Goal: Find specific page/section: Find specific page/section

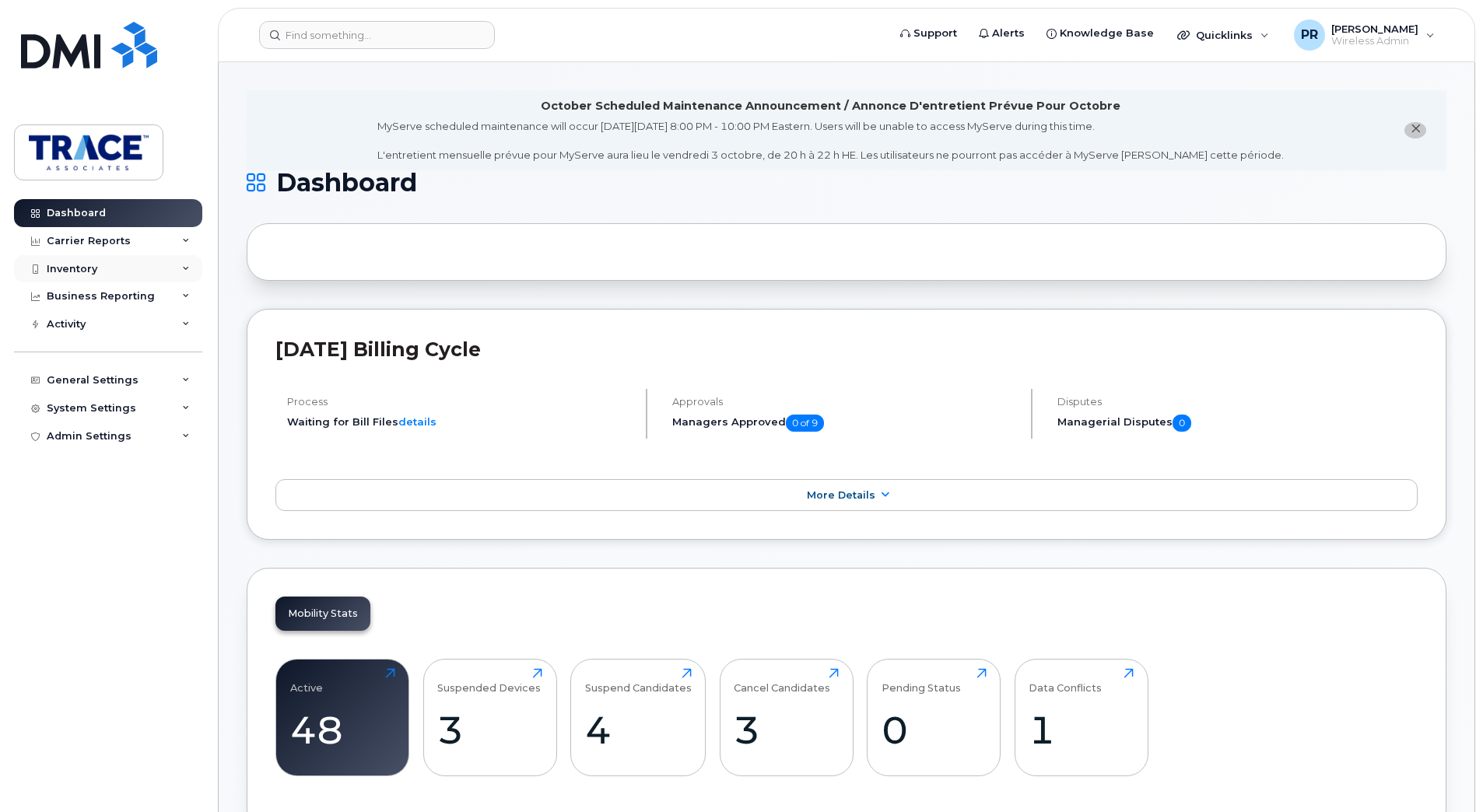
click at [80, 272] on div "Inventory" at bounding box center [72, 269] width 51 height 13
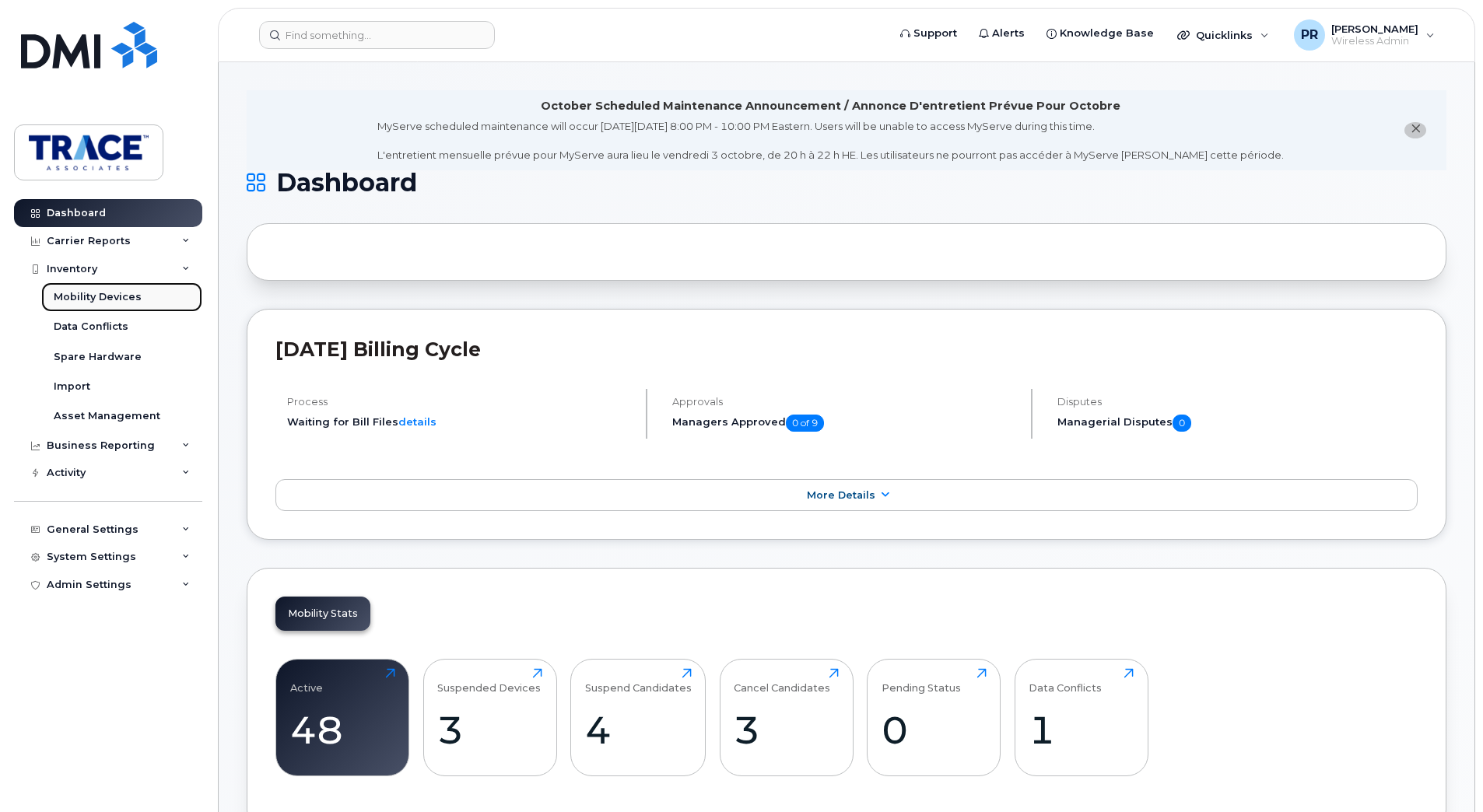
click at [90, 302] on div "Mobility Devices" at bounding box center [97, 296] width 88 height 14
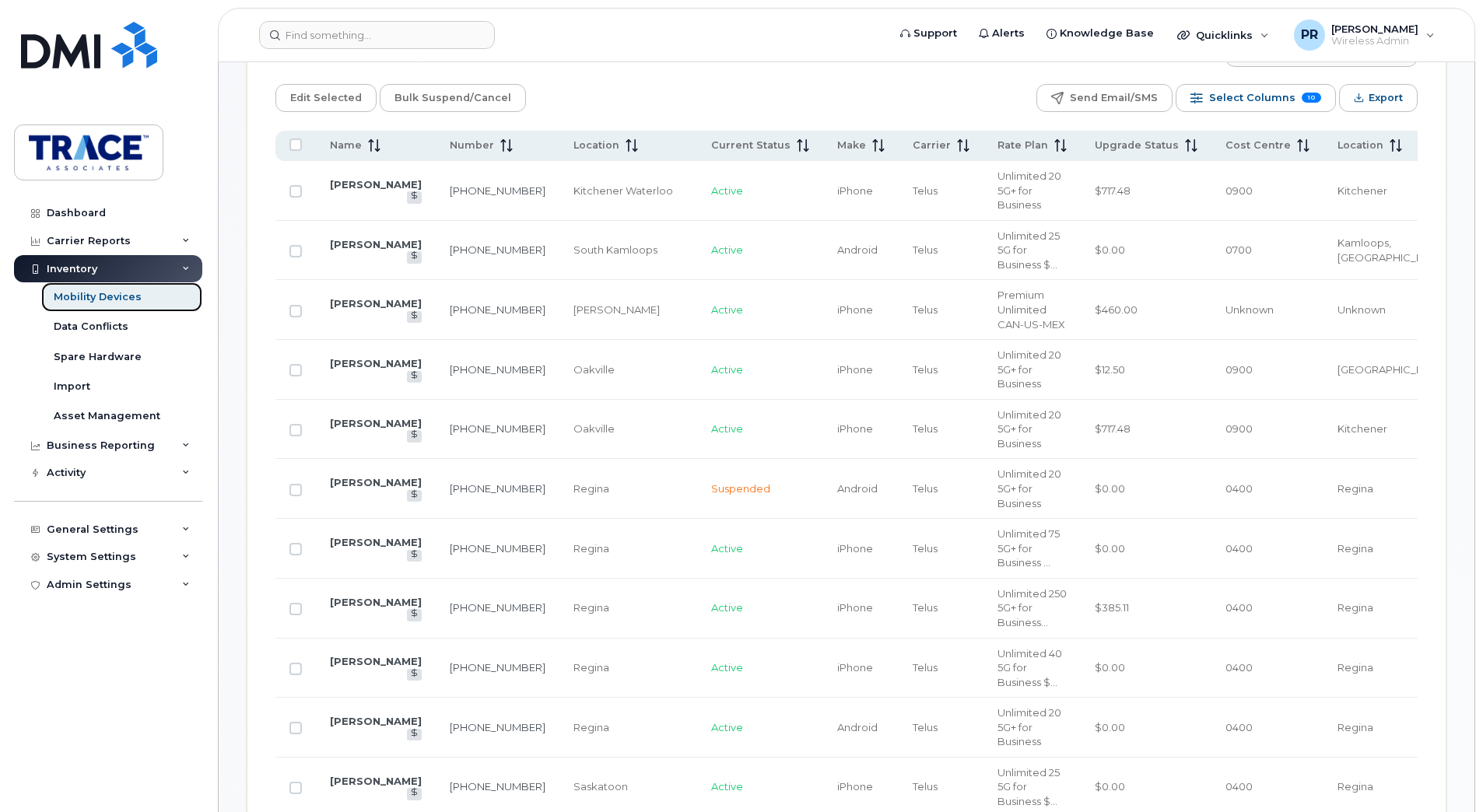
scroll to position [778, 0]
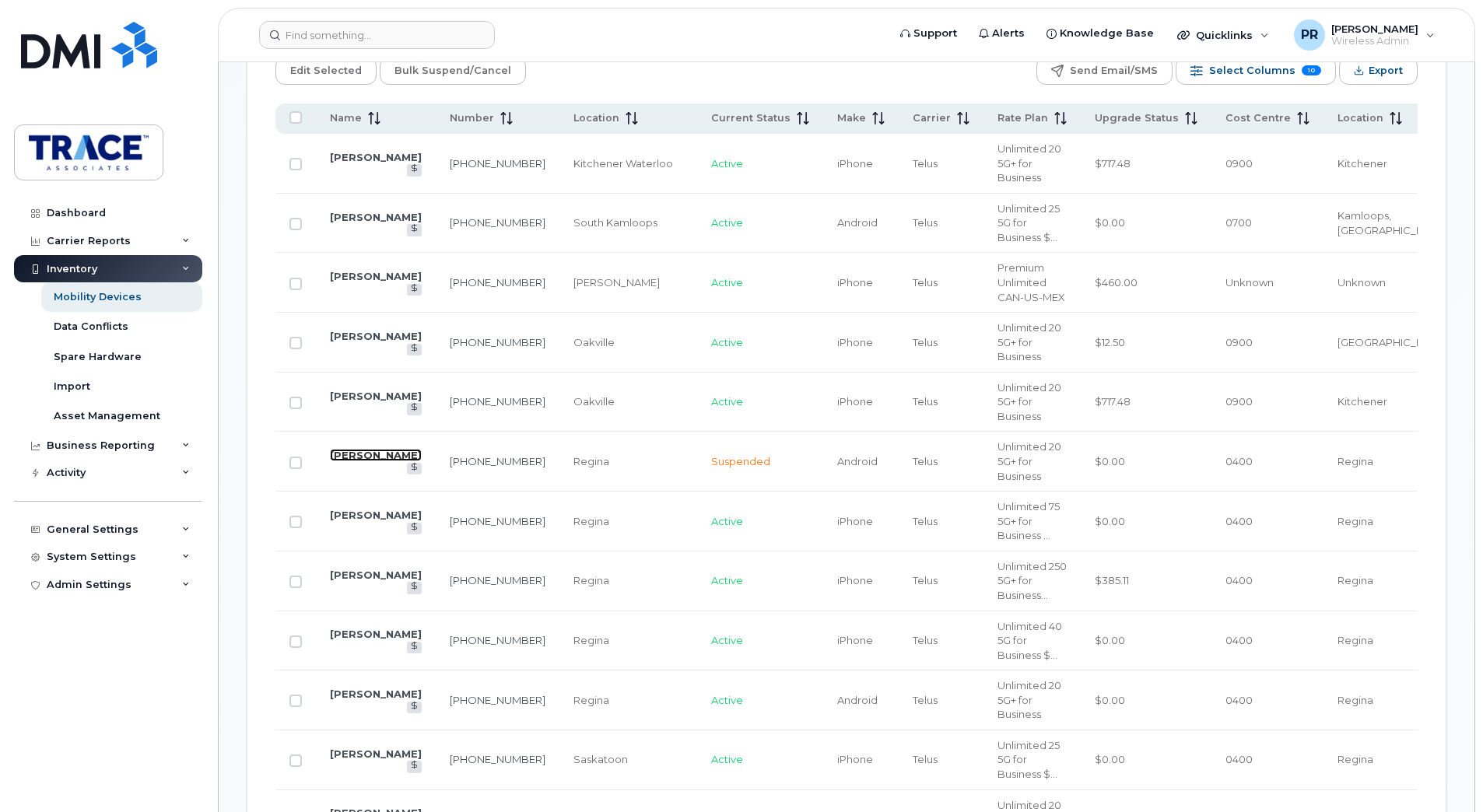
click at [362, 449] on link "[PERSON_NAME]" at bounding box center [375, 455] width 91 height 13
